Goal: Find specific page/section: Find specific page/section

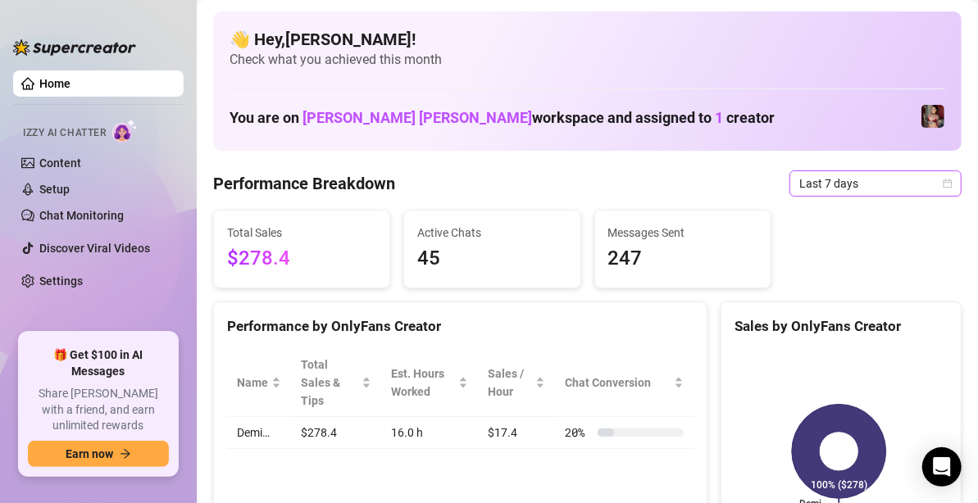
click at [894, 179] on span "Last 7 days" at bounding box center [875, 183] width 152 height 25
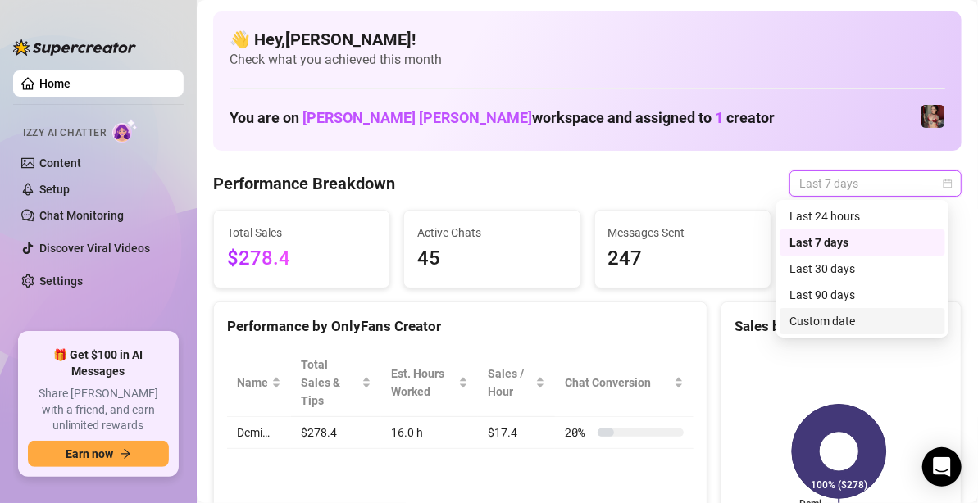
click at [826, 322] on div "Custom date" at bounding box center [863, 321] width 146 height 18
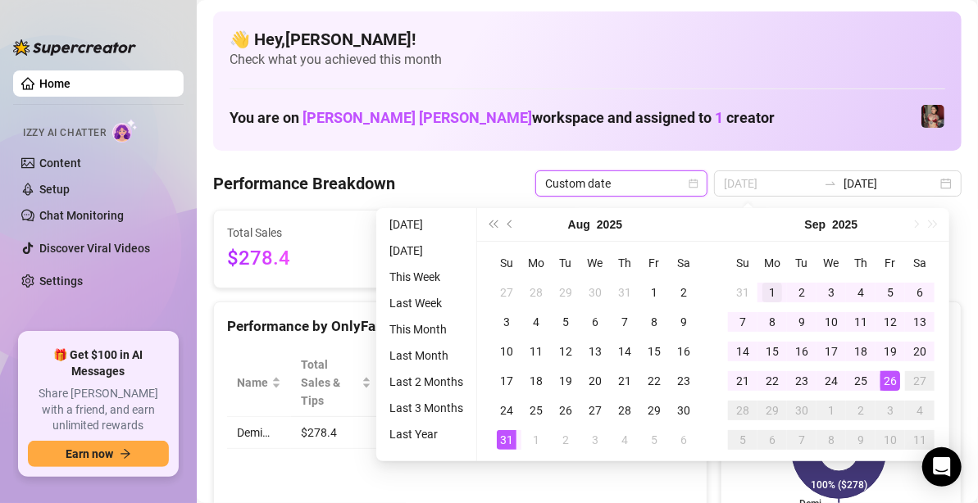
type input "[DATE]"
click at [769, 289] on div "1" at bounding box center [772, 293] width 20 height 20
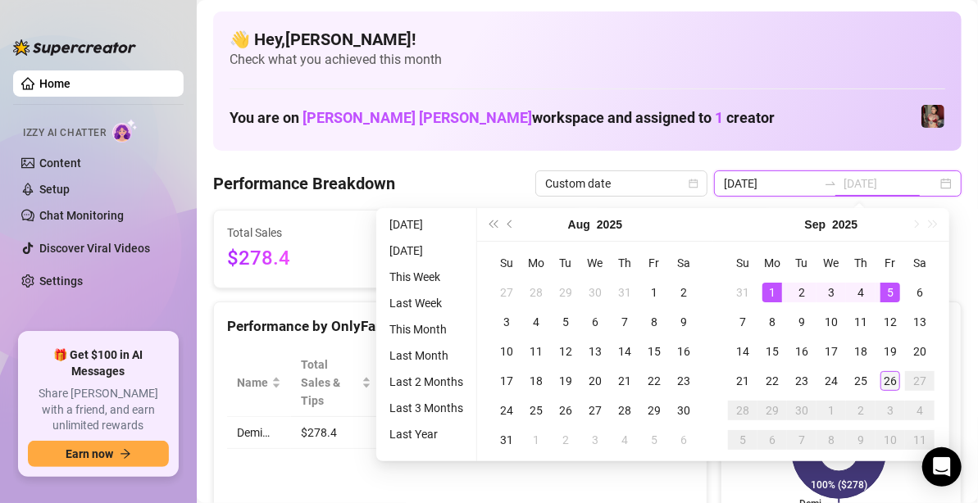
type input "[DATE]"
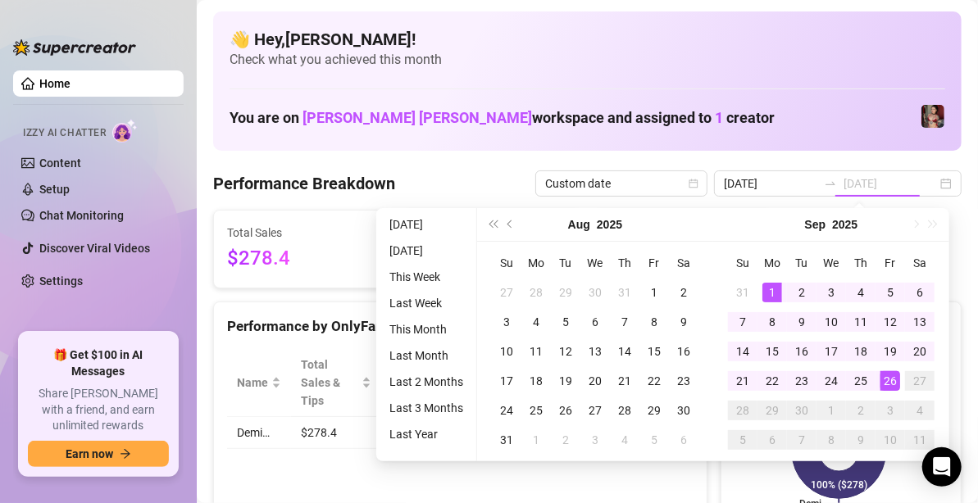
click at [896, 376] on div "26" at bounding box center [891, 381] width 20 height 20
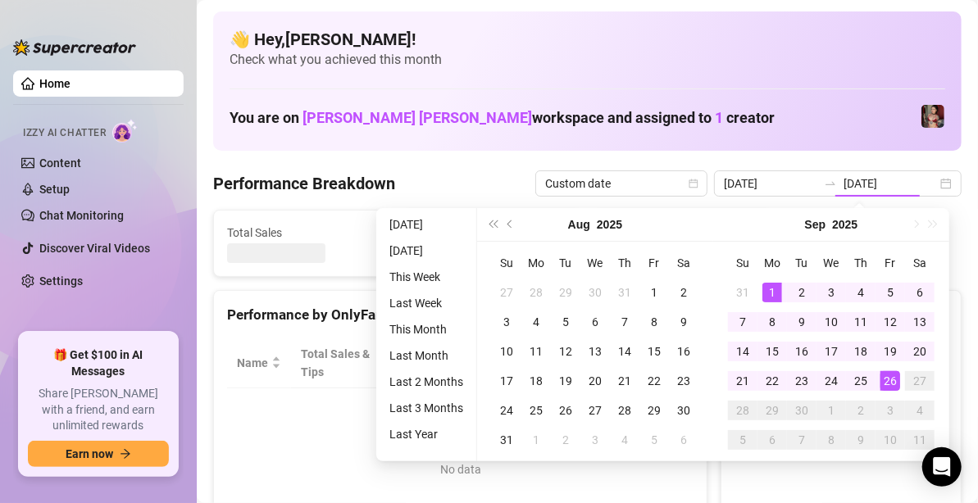
type input "[DATE]"
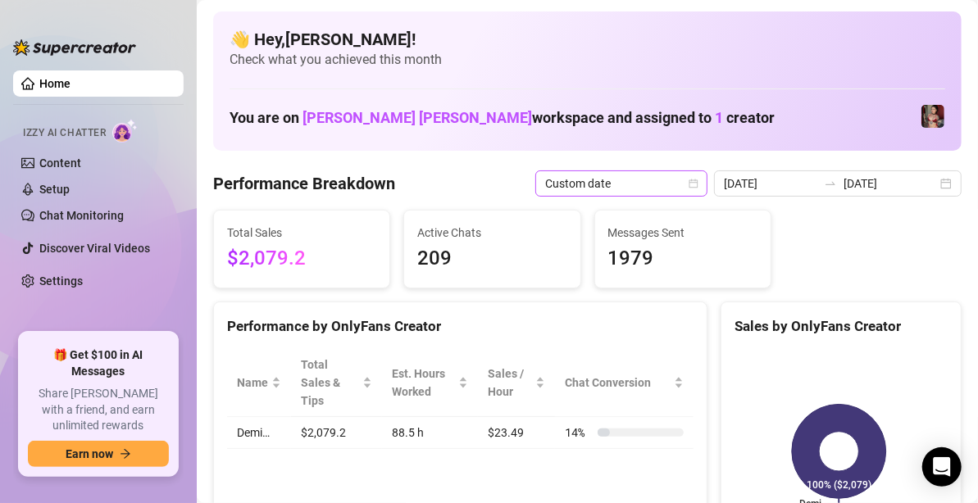
click at [696, 184] on icon "calendar" at bounding box center [694, 184] width 10 height 10
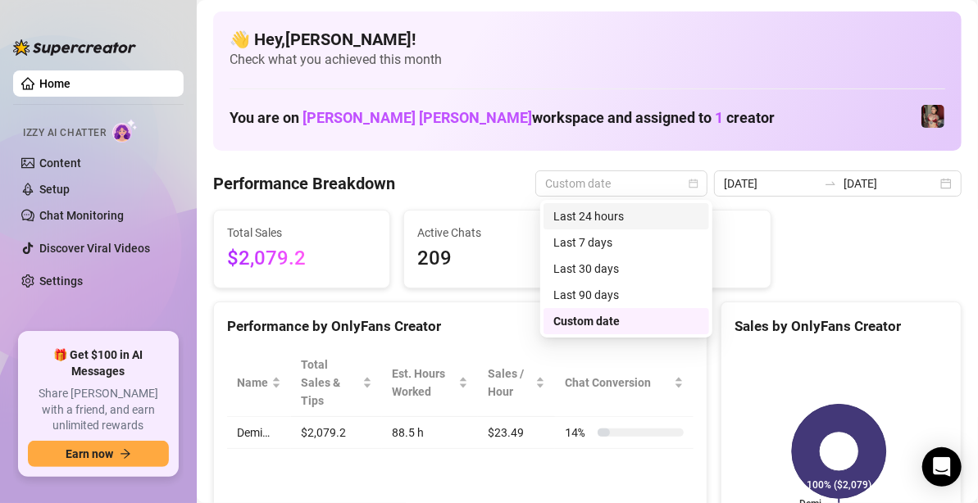
click at [635, 217] on div "Last 24 hours" at bounding box center [626, 216] width 146 height 18
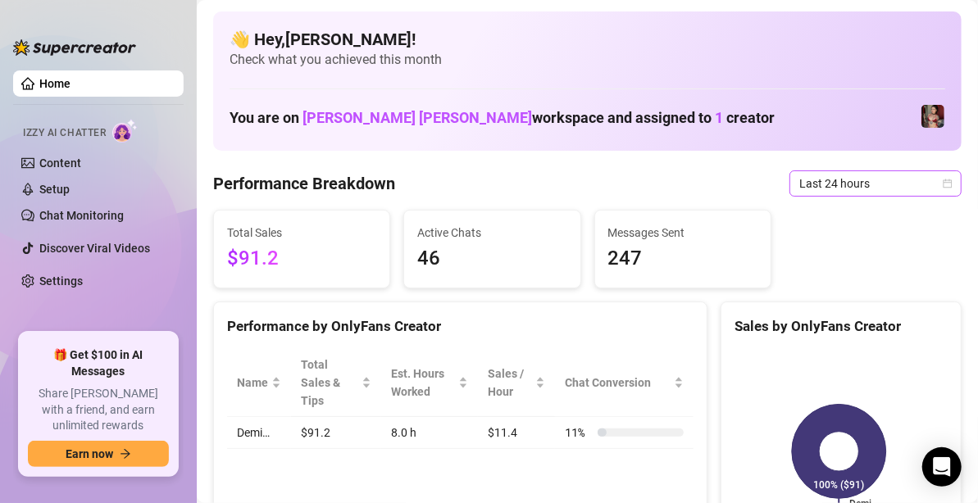
click at [823, 179] on span "Last 24 hours" at bounding box center [875, 183] width 152 height 25
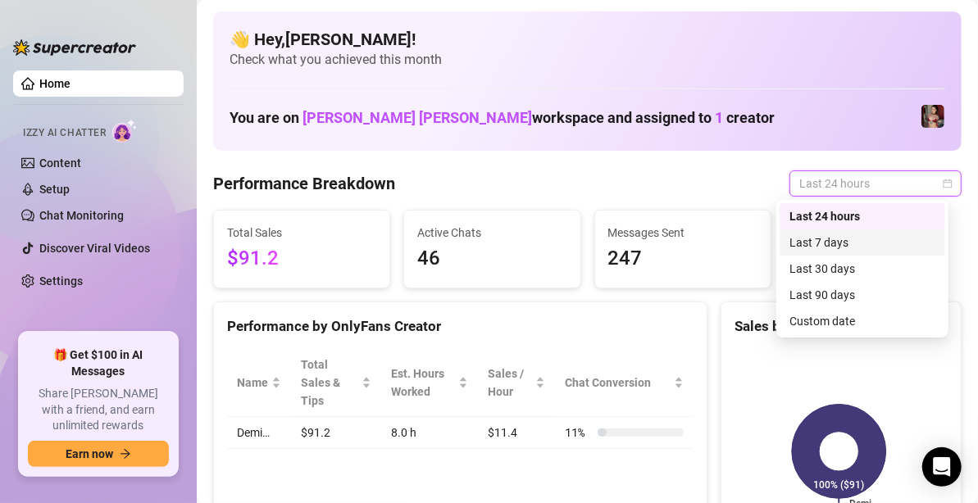
click at [850, 244] on div "Last 7 days" at bounding box center [863, 243] width 146 height 18
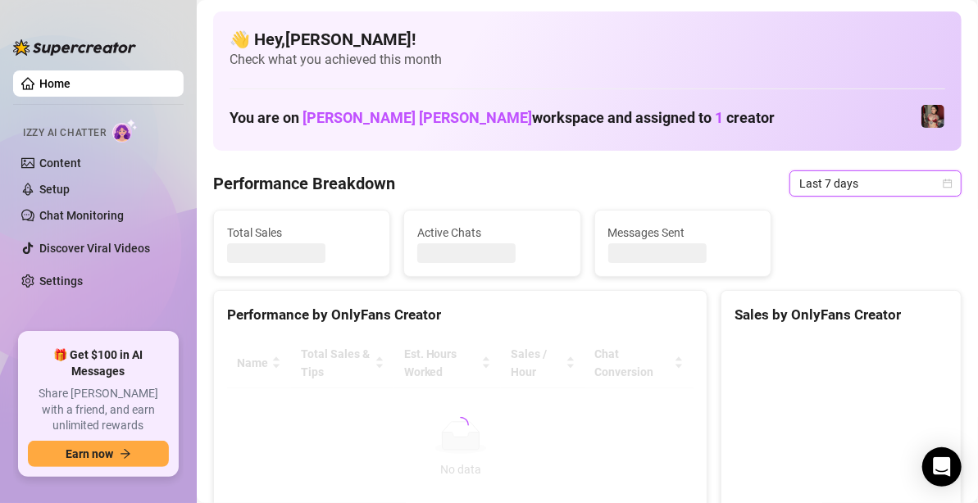
click at [853, 182] on span "Last 7 days" at bounding box center [875, 183] width 152 height 25
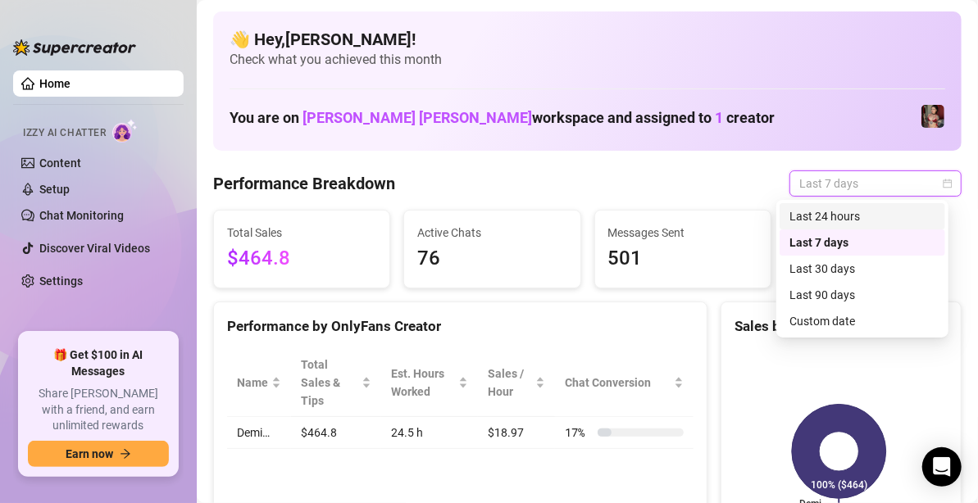
click at [819, 221] on div "Last 24 hours" at bounding box center [863, 216] width 146 height 18
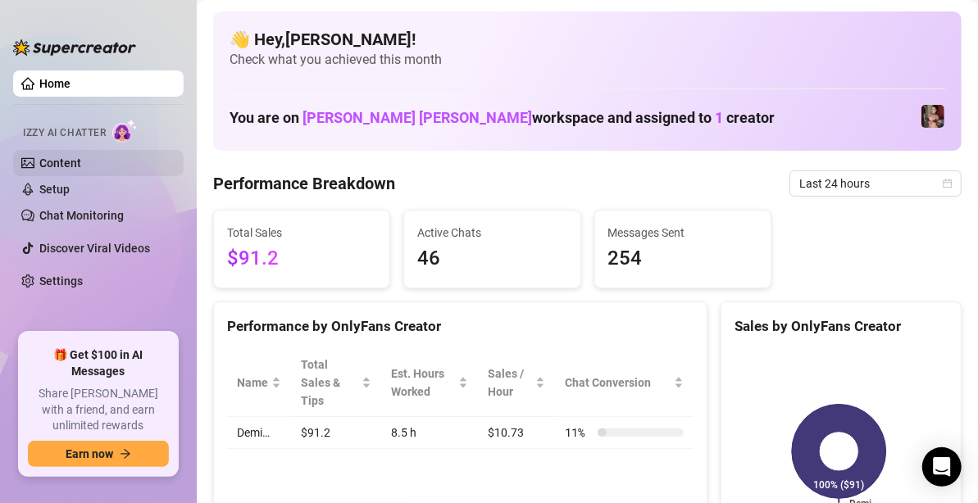
click at [78, 170] on link "Content" at bounding box center [60, 163] width 42 height 13
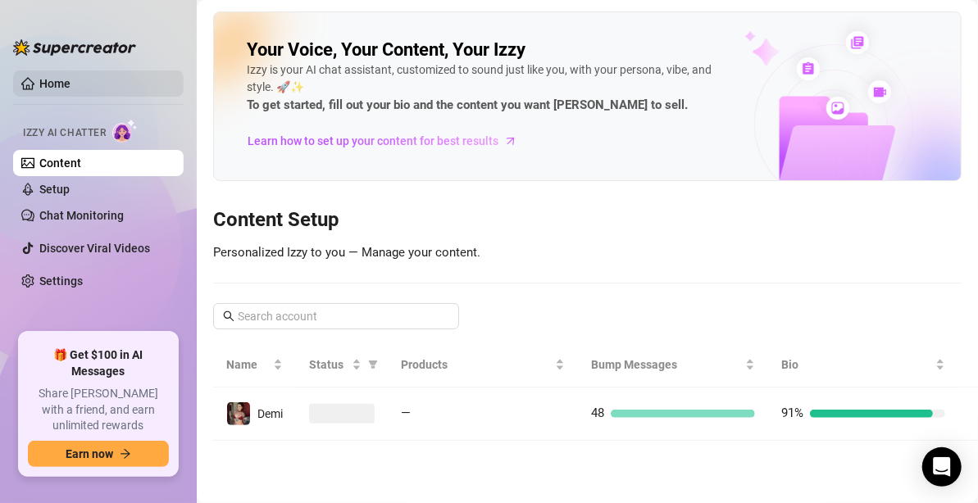
click at [70, 83] on link "Home" at bounding box center [54, 83] width 31 height 13
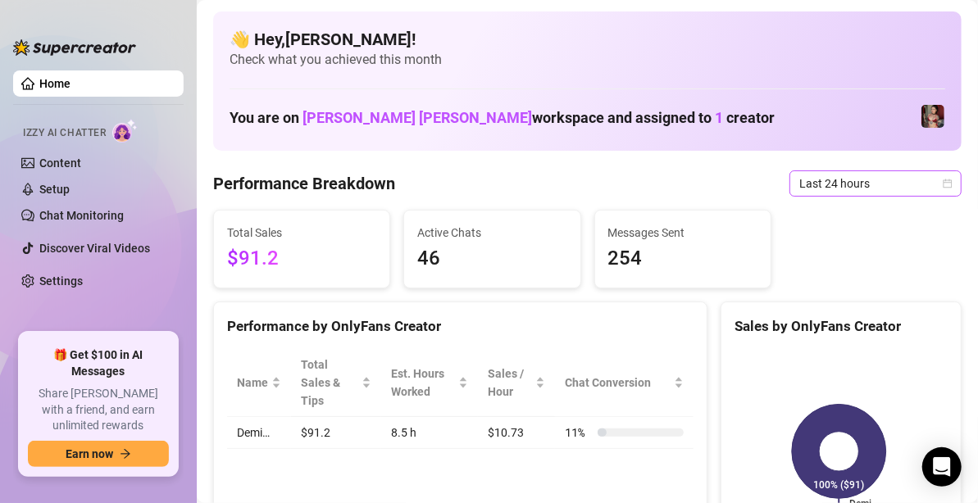
click at [843, 180] on span "Last 24 hours" at bounding box center [875, 183] width 152 height 25
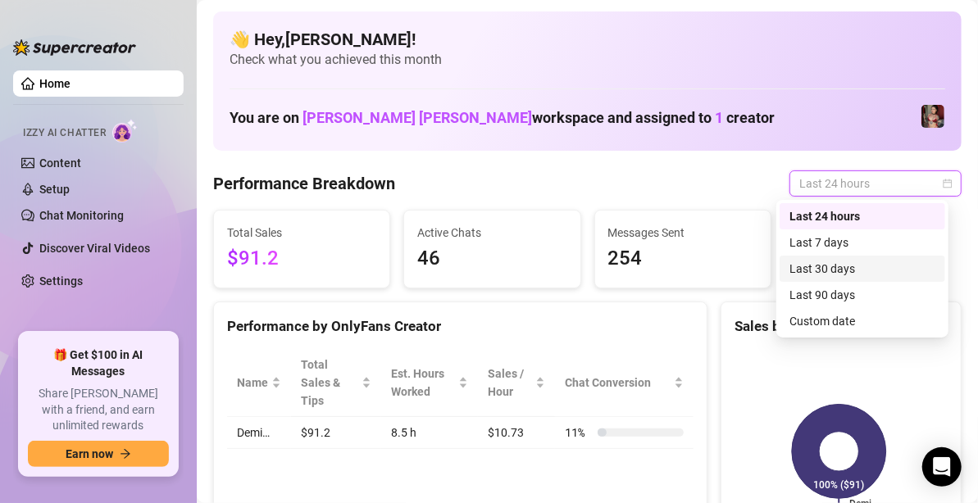
click at [857, 268] on div "Last 30 days" at bounding box center [863, 269] width 146 height 18
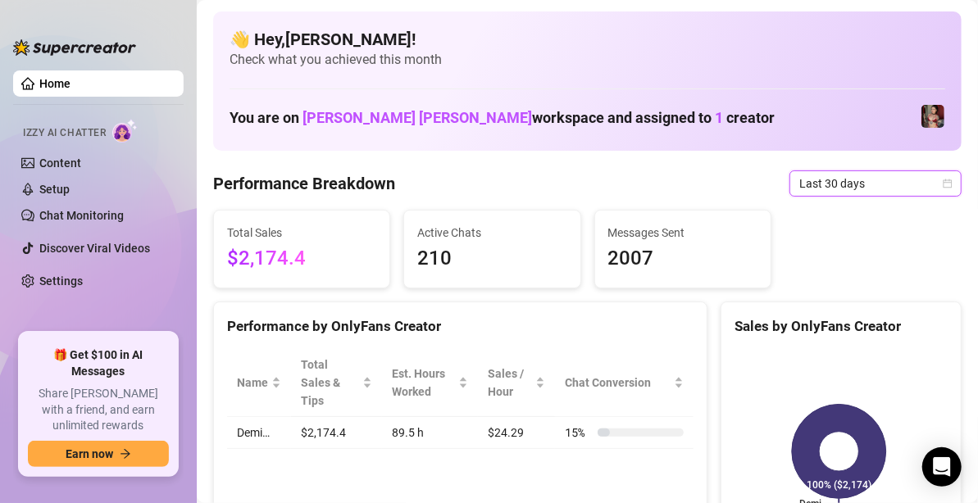
click at [879, 171] on div "Last 30 days" at bounding box center [876, 184] width 172 height 26
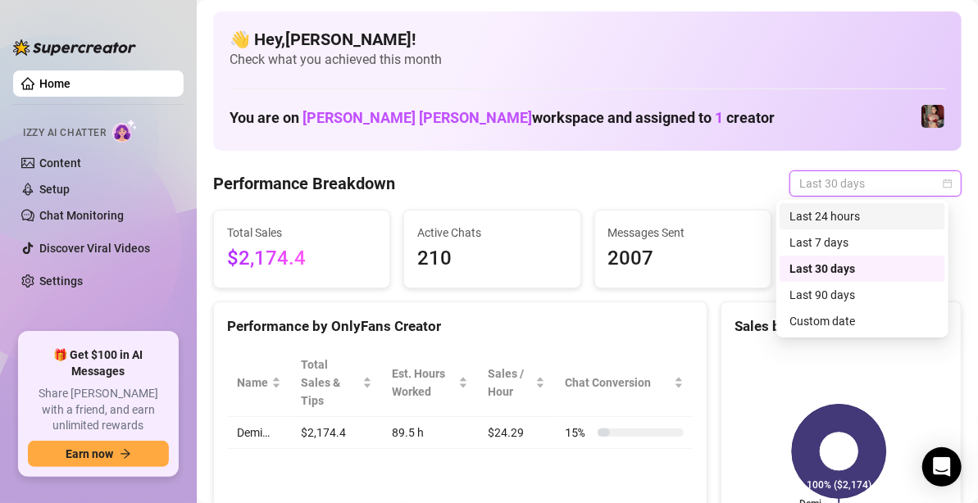
click at [872, 221] on div "Last 24 hours" at bounding box center [863, 216] width 146 height 18
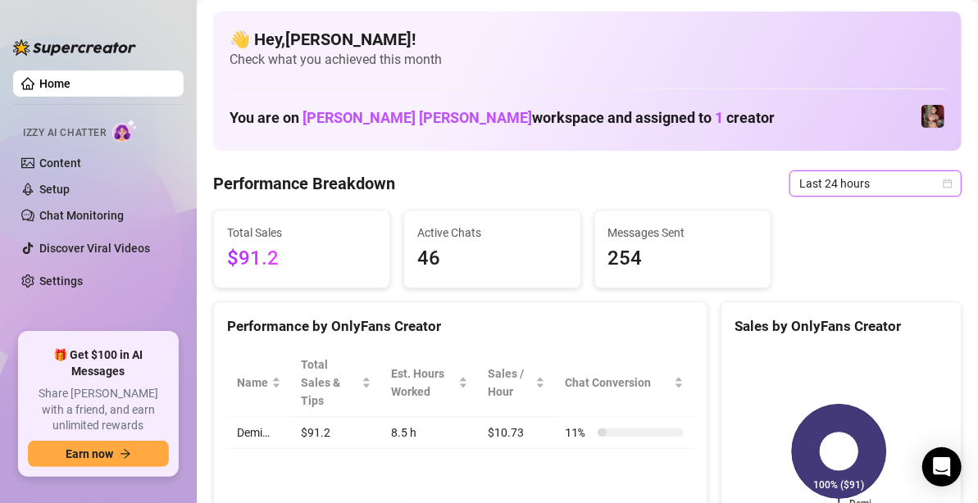
click at [324, 270] on span "$91.2" at bounding box center [301, 258] width 149 height 31
